Goal: Task Accomplishment & Management: Use online tool/utility

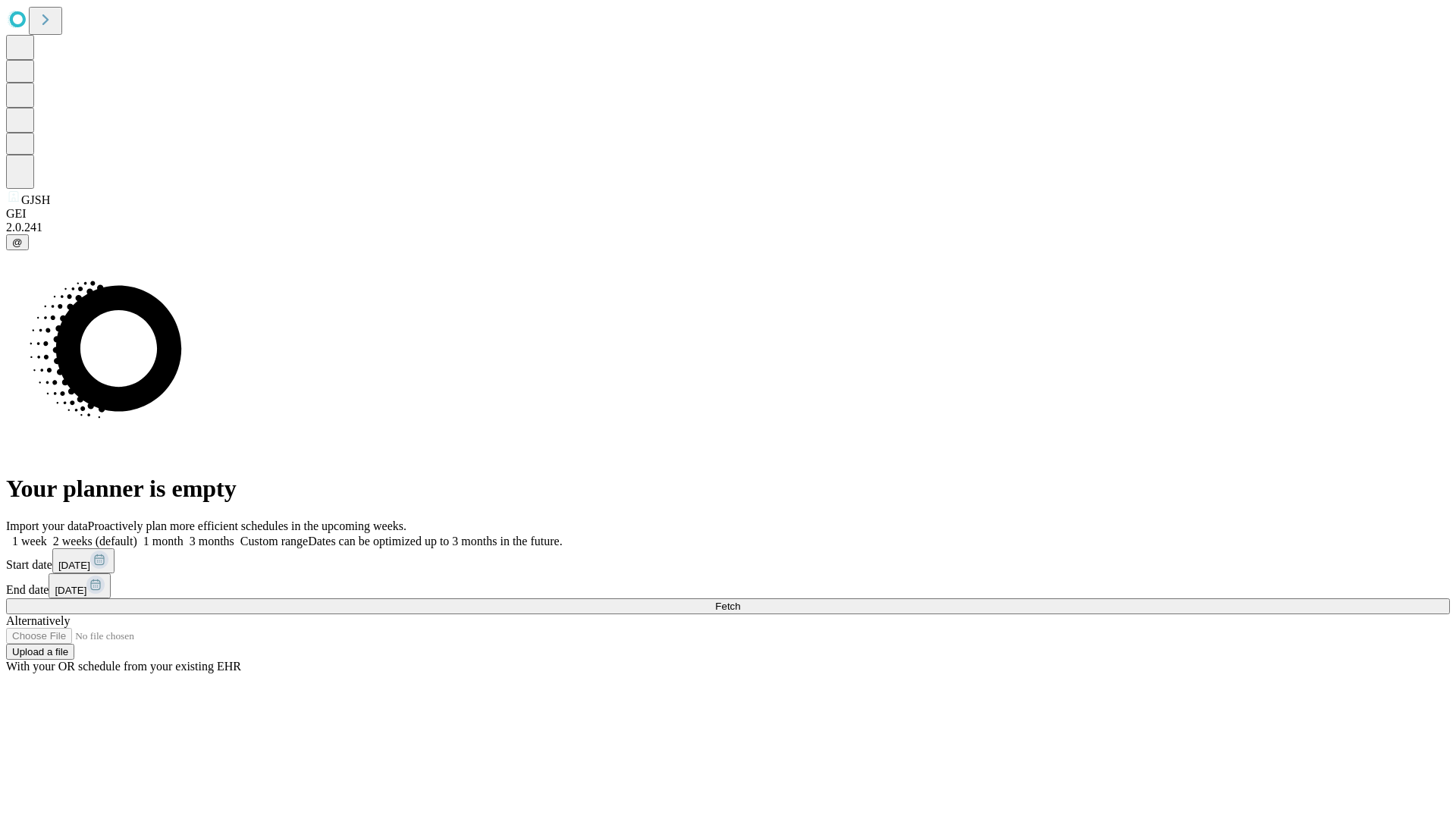
click at [741, 600] on span "Fetch" at bounding box center [728, 606] width 25 height 12
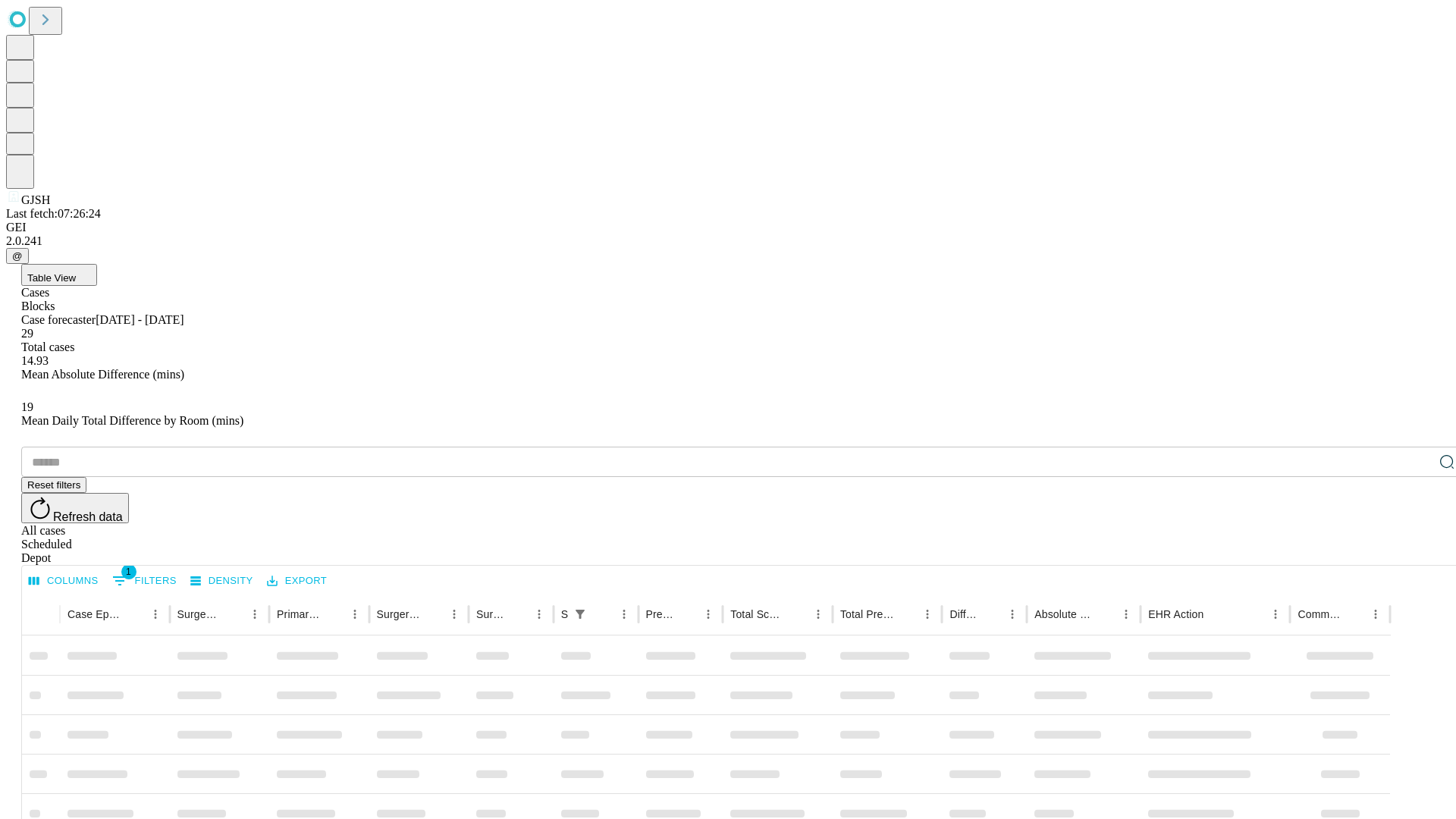
click at [1416, 551] on div "Depot" at bounding box center [743, 558] width 1444 height 14
